Goal: Task Accomplishment & Management: Manage account settings

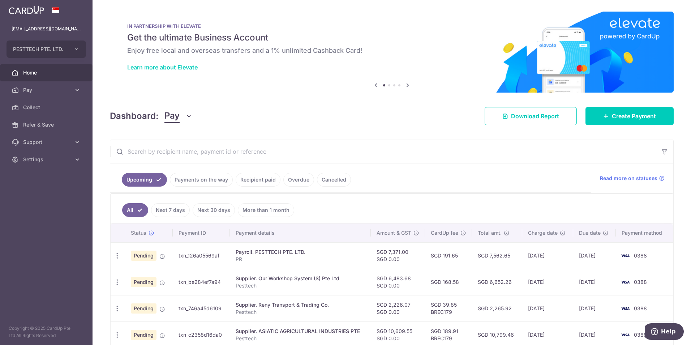
scroll to position [181, 0]
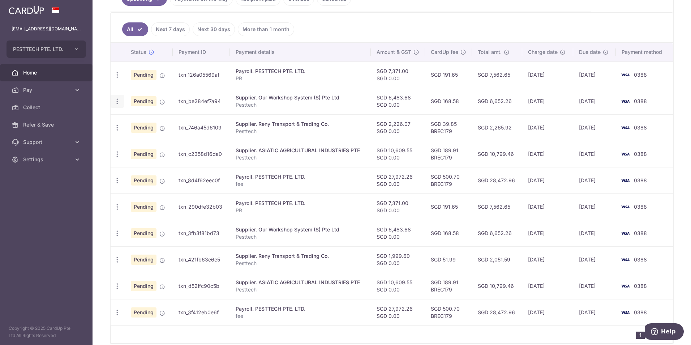
click at [117, 79] on icon "button" at bounding box center [117, 75] width 8 height 8
click at [132, 123] on span "Update payment" at bounding box center [155, 121] width 49 height 9
radio input "true"
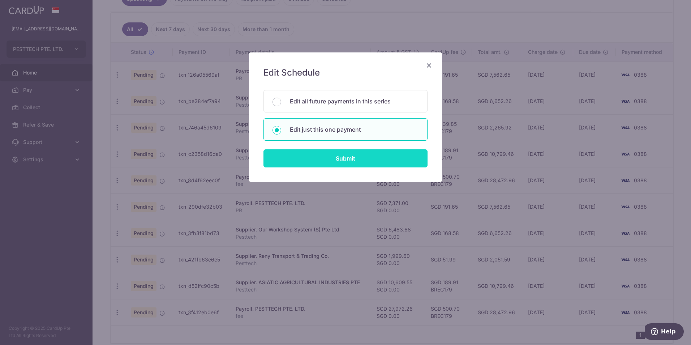
click at [331, 160] on input "Submit" at bounding box center [345, 158] width 164 height 18
radio input "true"
type input "6,483.68"
type input "0.00"
type input "[DATE]"
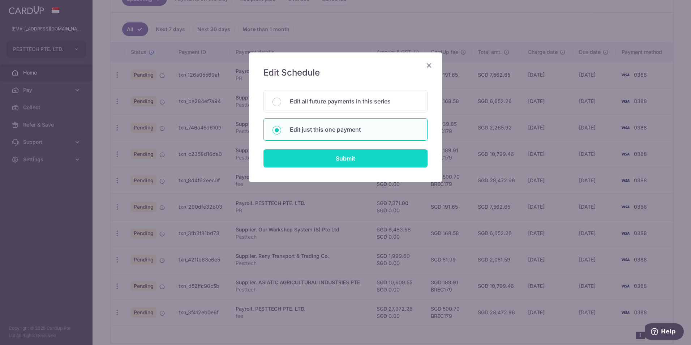
type input "Pesttech"
type input "OWS"
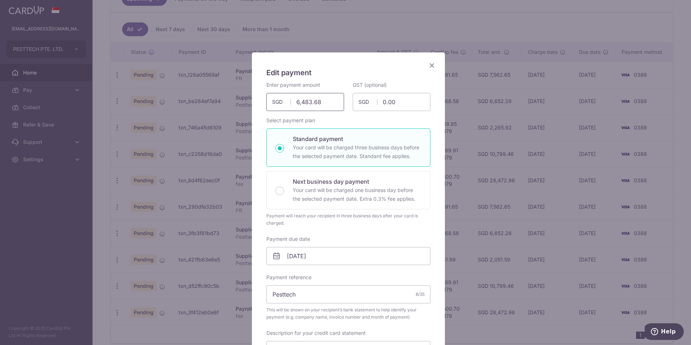
drag, startPoint x: 318, startPoint y: 104, endPoint x: 277, endPoint y: 99, distance: 41.1
click at [277, 99] on div "6,483.68 6483.68 SGD" at bounding box center [305, 102] width 78 height 18
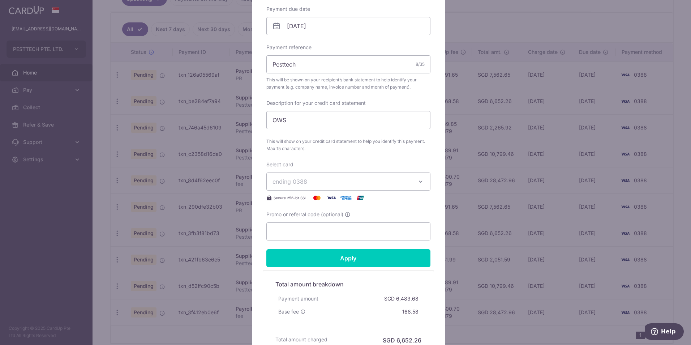
scroll to position [253, 0]
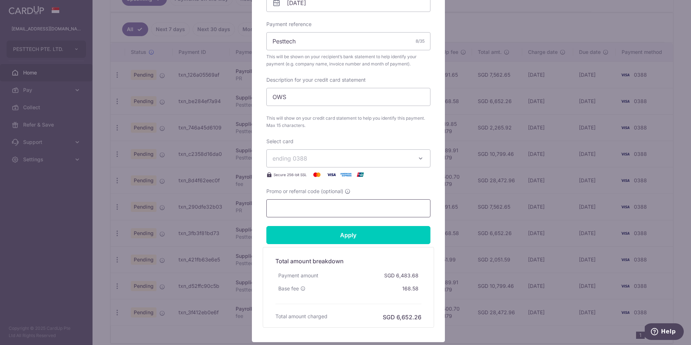
type input "4,560.00"
click at [298, 208] on input "Promo or referral code (optional)" at bounding box center [348, 208] width 164 height 18
paste input "BREC179"
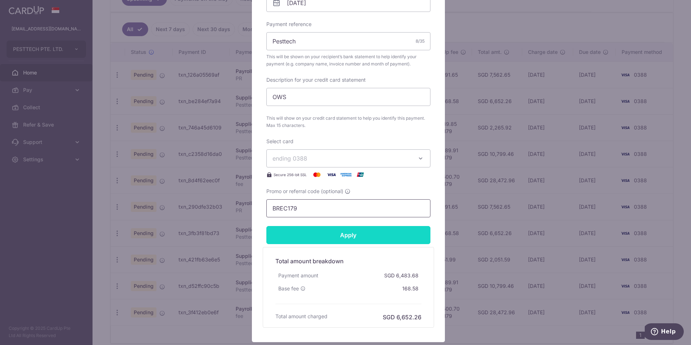
type input "BREC179"
click at [320, 232] on input "Apply" at bounding box center [348, 235] width 164 height 18
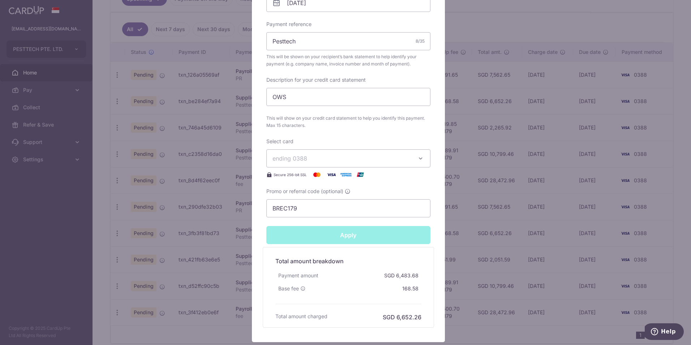
type input "Successfully Applied"
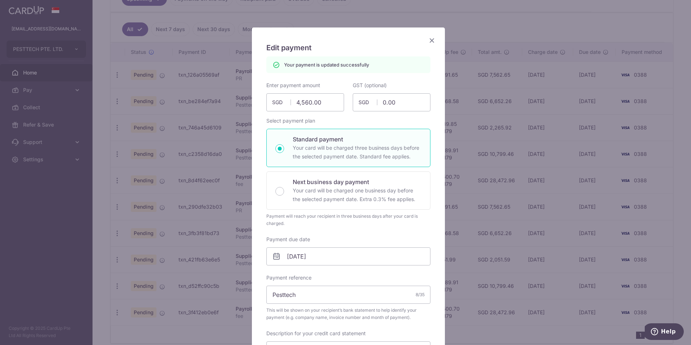
scroll to position [0, 0]
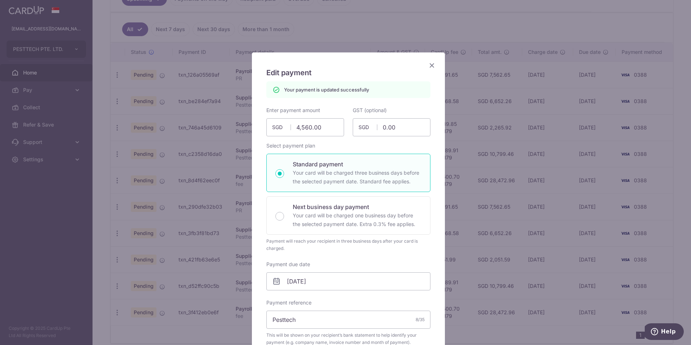
click at [429, 64] on icon "Close" at bounding box center [432, 65] width 9 height 9
